Goal: Task Accomplishment & Management: Complete application form

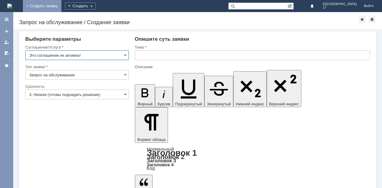
click at [61, 5] on link "+ Создать заявку" at bounding box center [42, 6] width 39 height 12
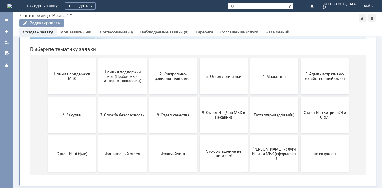
scroll to position [58, 0]
click at [163, 81] on button "2. Контрольно-ревизионный отдел" at bounding box center [173, 76] width 48 height 36
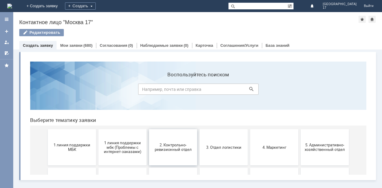
scroll to position [0, 0]
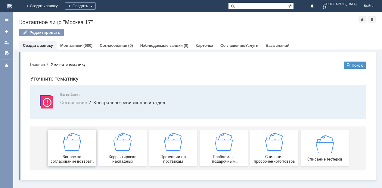
click at [71, 146] on img at bounding box center [72, 141] width 18 height 18
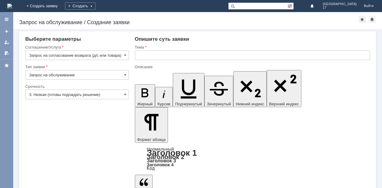
click at [121, 75] on input "Запрос на обслуживание" at bounding box center [77, 75] width 104 height 10
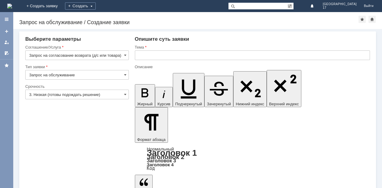
type input "Запрос на обслуживание"
click at [56, 97] on input "3. Низкая (готовы подождать решение)" at bounding box center [77, 94] width 104 height 10
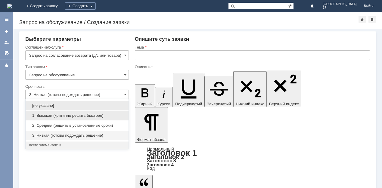
click at [55, 112] on div "1. Высокая (критично решить быстрее)" at bounding box center [77, 115] width 103 height 10
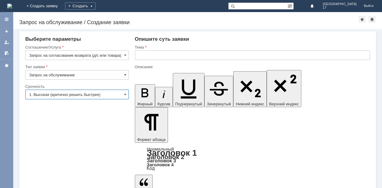
type input "1. Высокая (критично решить быстрее)"
